Goal: Go to known website: Access a specific website the user already knows

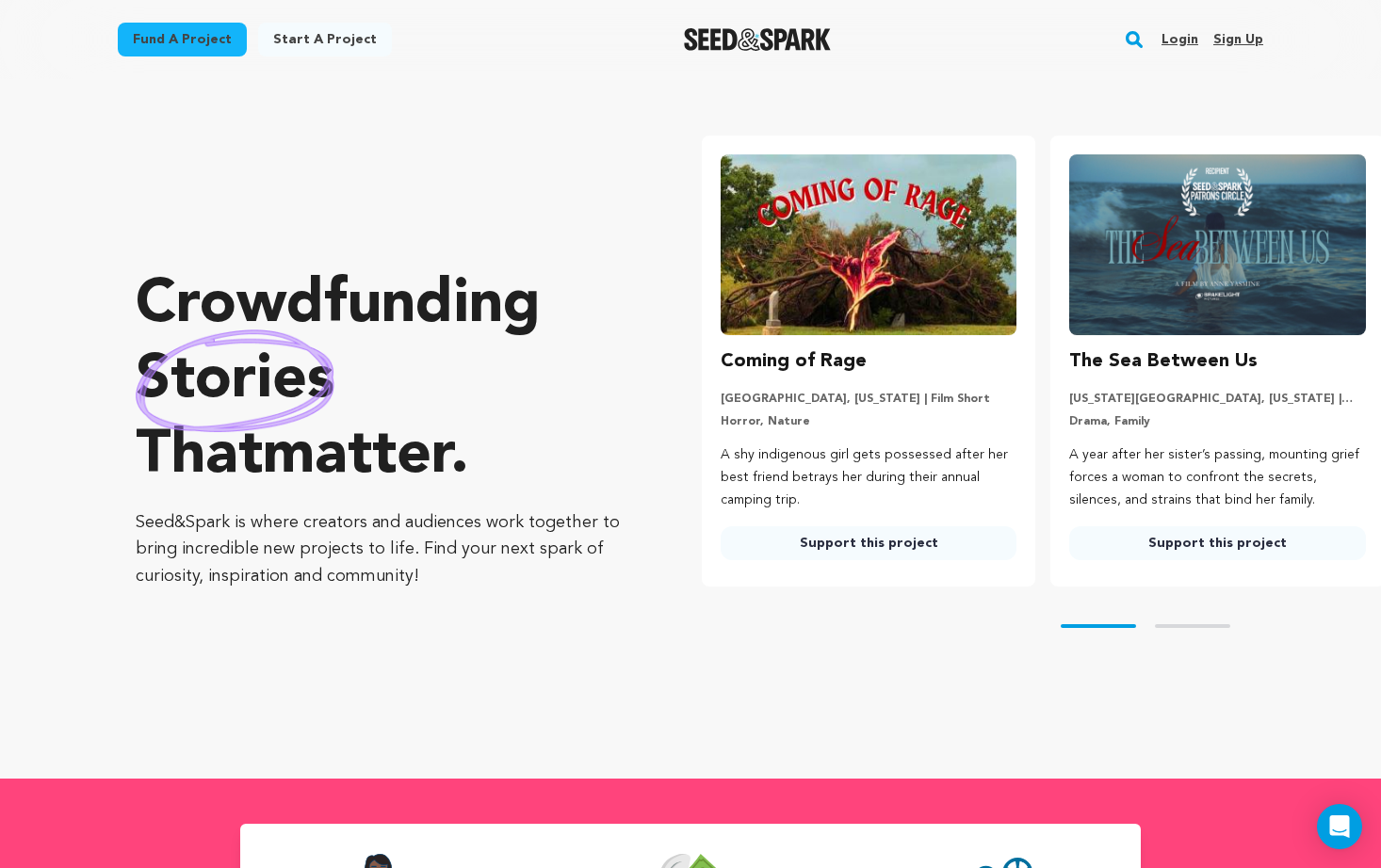
click at [1182, 40] on link "Login" at bounding box center [1180, 40] width 37 height 30
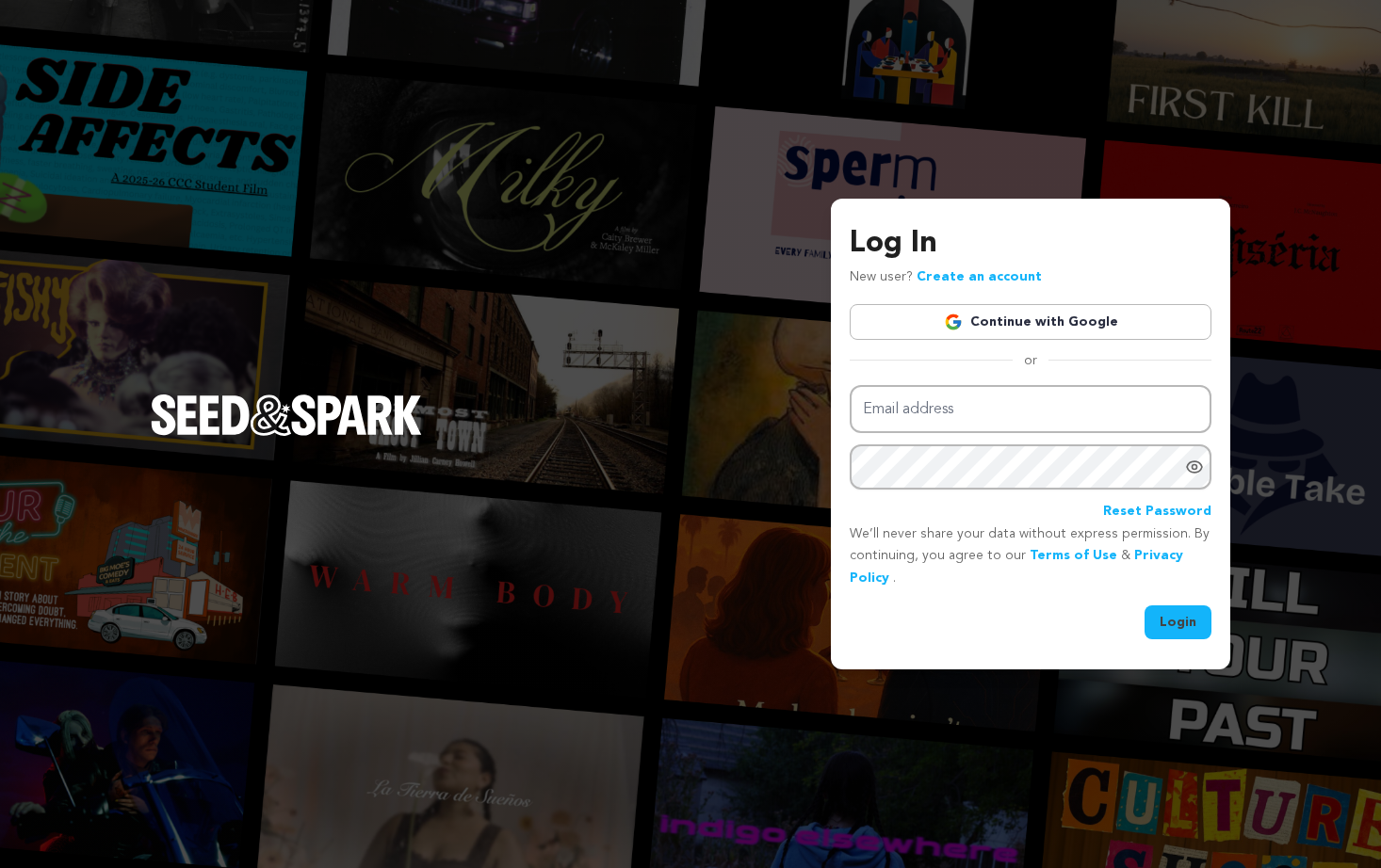
click at [1017, 334] on link "Continue with Google" at bounding box center [1030, 323] width 362 height 36
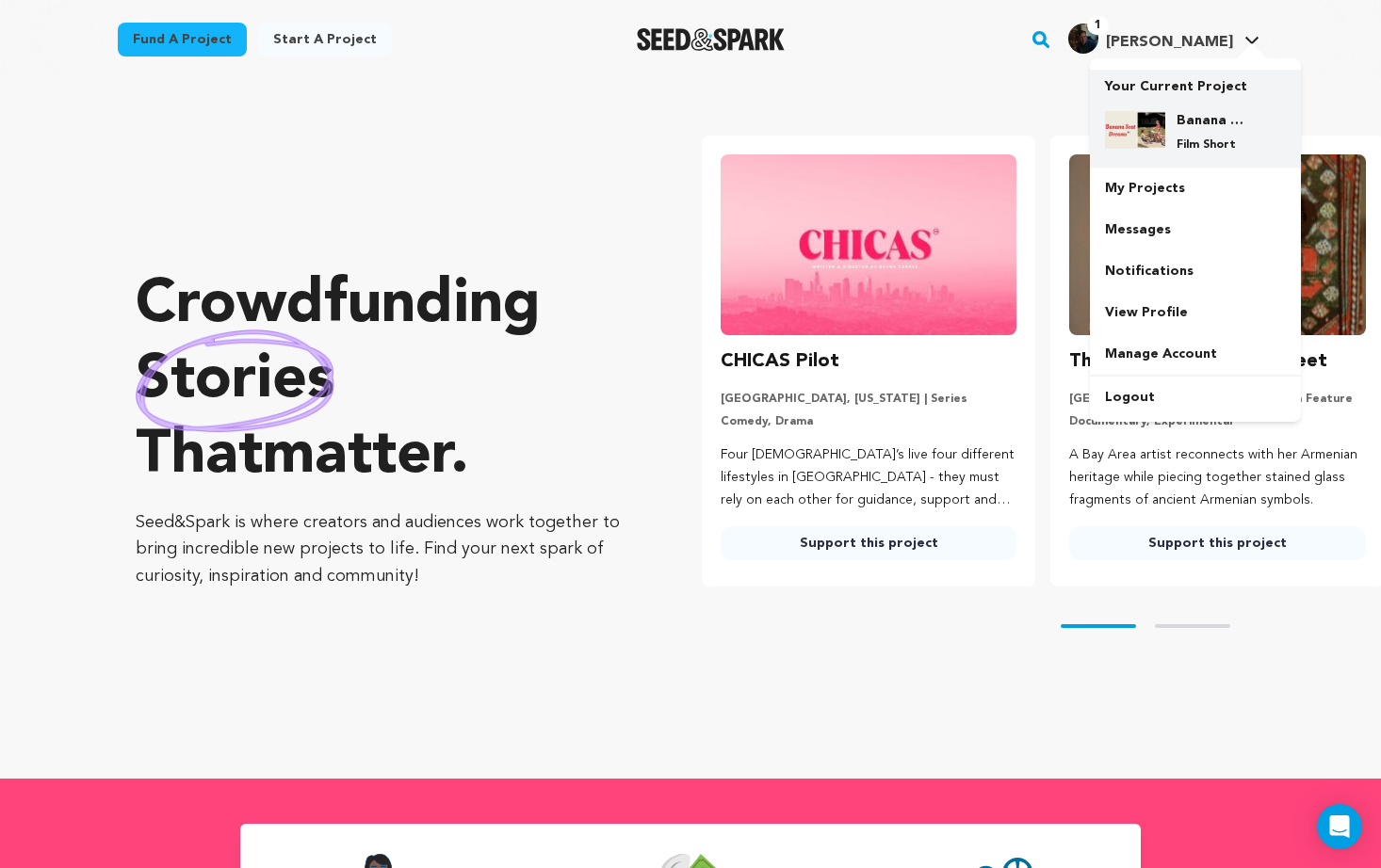
click at [1184, 112] on h4 "Banana Seat Dreams" at bounding box center [1210, 120] width 67 height 19
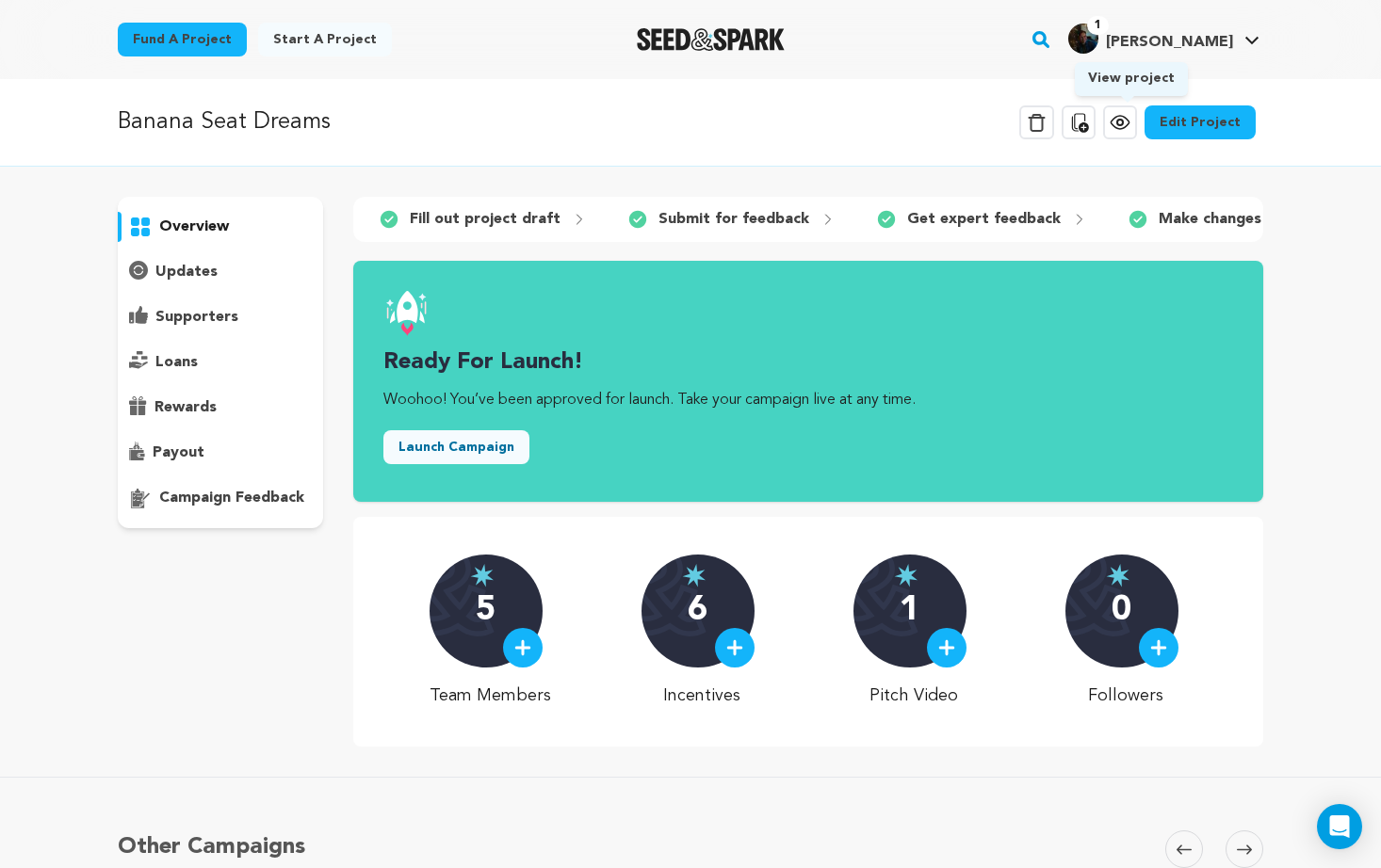
click at [1123, 122] on icon at bounding box center [1120, 122] width 6 height 6
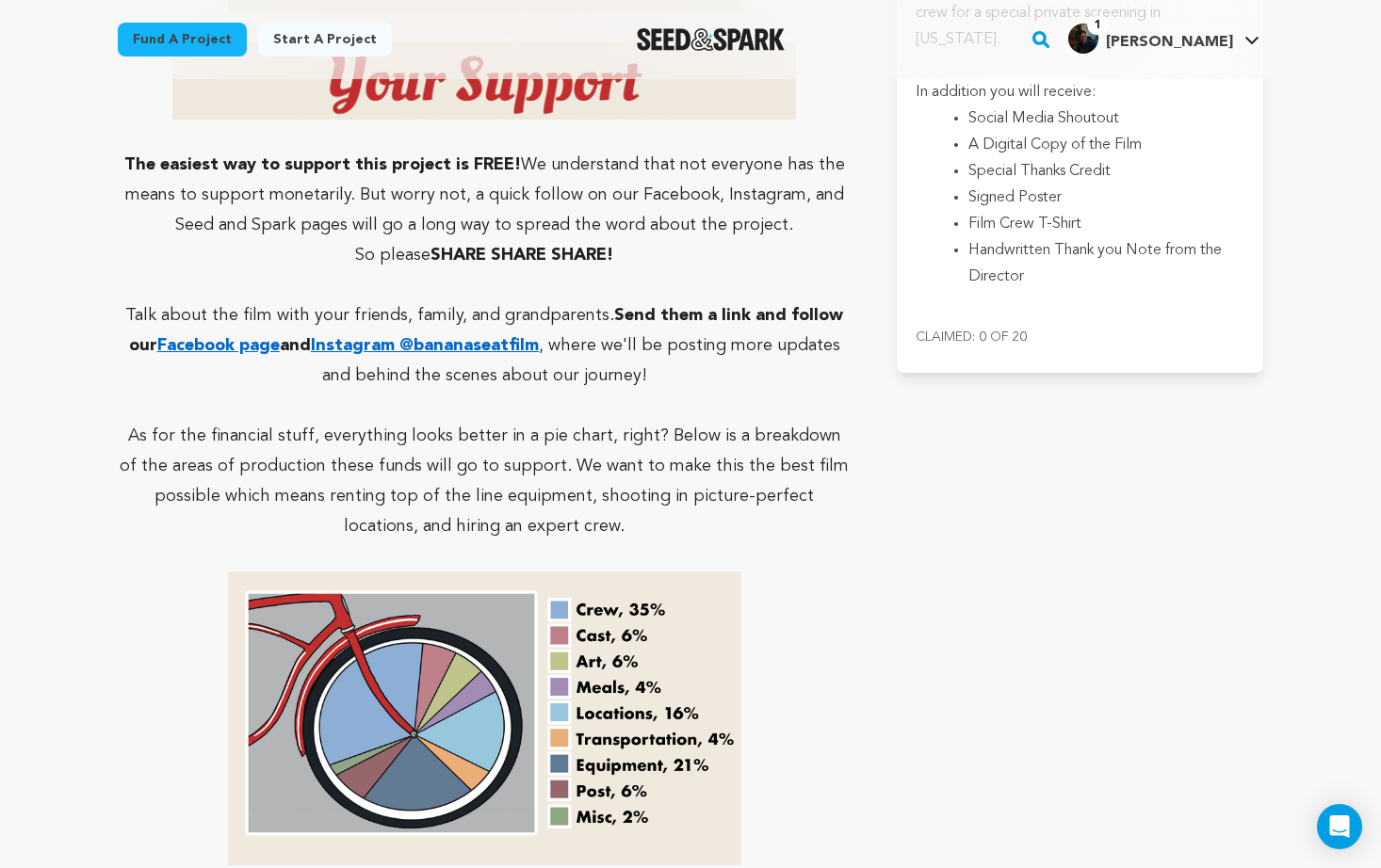
scroll to position [4252, 0]
